Goal: Information Seeking & Learning: Find specific page/section

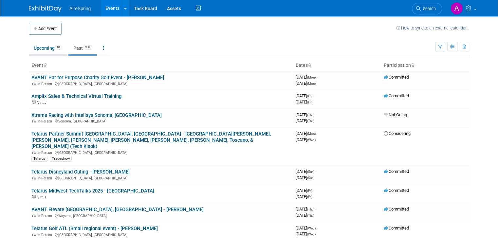
click at [56, 49] on span "84" at bounding box center [58, 47] width 7 height 5
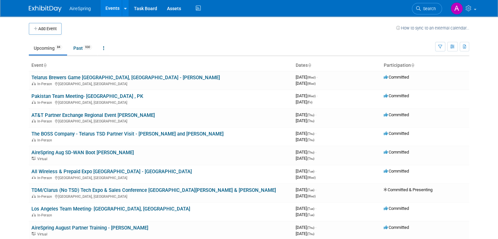
click at [430, 7] on span "Search" at bounding box center [428, 8] width 15 height 5
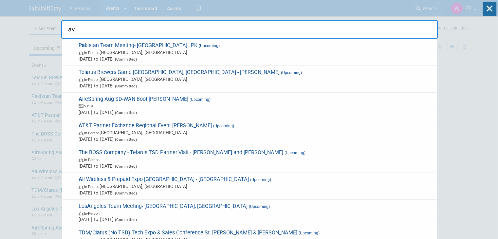
type input "a"
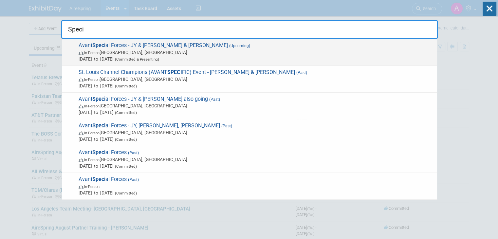
type input "Speci"
click at [228, 46] on span "(Upcoming)" at bounding box center [239, 46] width 22 height 5
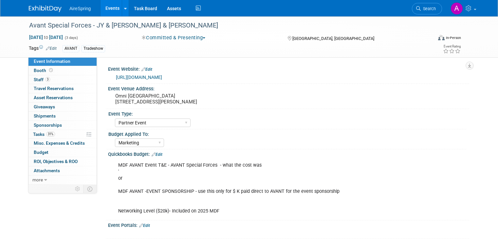
select select "Partner Event"
select select "Marketing"
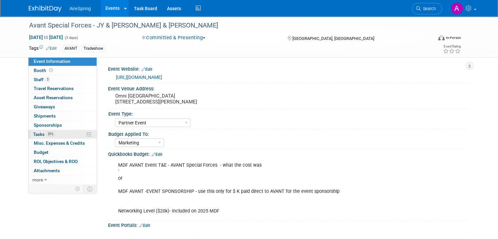
click at [49, 132] on span "Tasks 31%" at bounding box center [44, 134] width 22 height 5
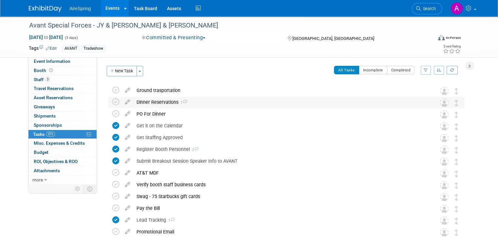
click at [195, 107] on div "Dinner Reservations 1" at bounding box center [280, 102] width 294 height 11
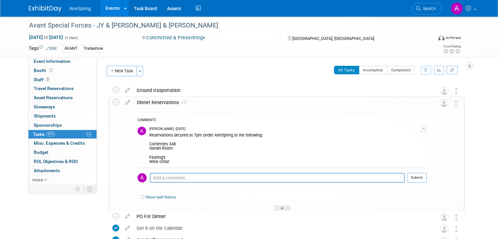
click at [101, 10] on link "Events" at bounding box center [113, 8] width 24 height 16
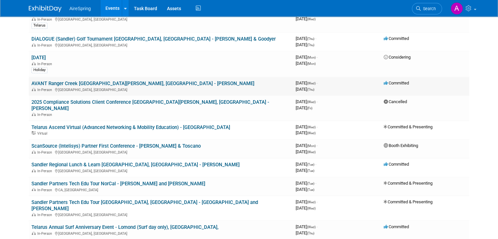
scroll to position [360, 0]
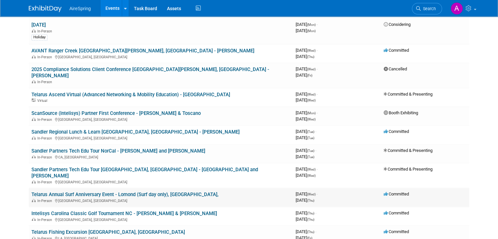
click at [154, 192] on link "Telarus Annual Surf Anniversary Event - Lomond (Surf day only), Valderrama," at bounding box center [124, 195] width 187 height 6
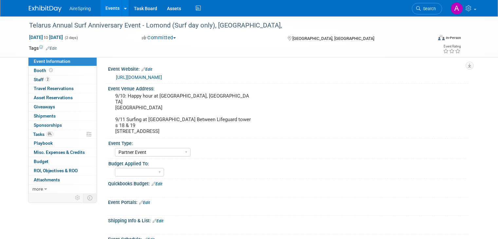
select select "Partner Event"
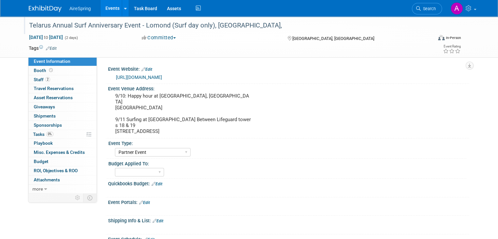
click at [285, 29] on div "Telarus Annual Surf Anniversary Event - Lomond (Surf day only), [GEOGRAPHIC_DAT…" at bounding box center [225, 26] width 397 height 12
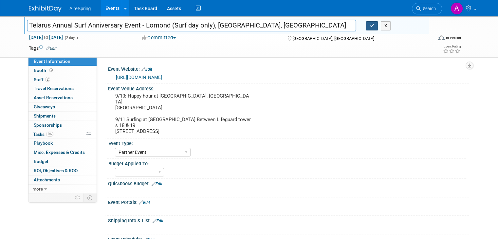
type input "Telarus Annual Surf Anniversary Event - Lomond (Surf day only), [GEOGRAPHIC_DAT…"
click at [374, 27] on icon "button" at bounding box center [372, 26] width 5 height 4
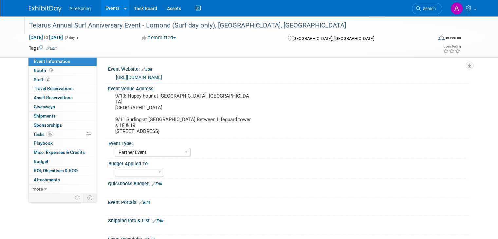
click at [162, 78] on link "[URL][DOMAIN_NAME]" at bounding box center [139, 77] width 46 height 5
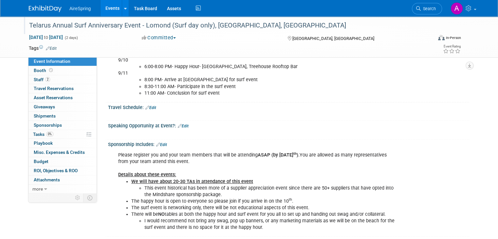
scroll to position [262, 0]
